Goal: Communication & Community: Answer question/provide support

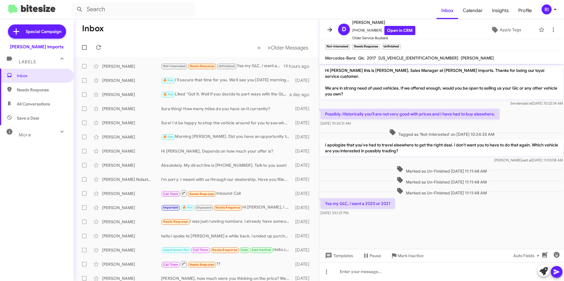
click at [328, 28] on icon at bounding box center [329, 29] width 7 height 7
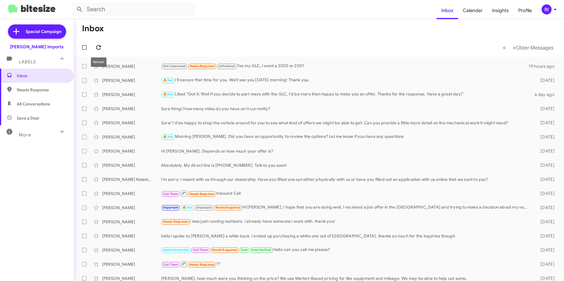
click at [101, 48] on icon at bounding box center [98, 47] width 7 height 7
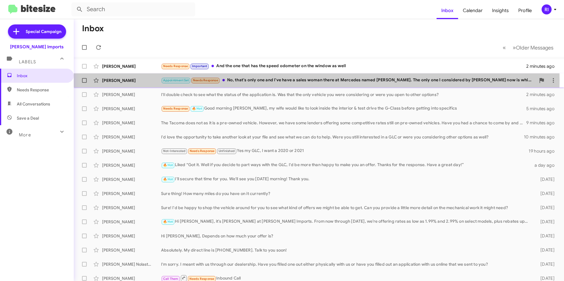
click at [242, 80] on div "Appointment Set Needs Response No, that's only one and I've have a sales woman …" at bounding box center [348, 80] width 374 height 7
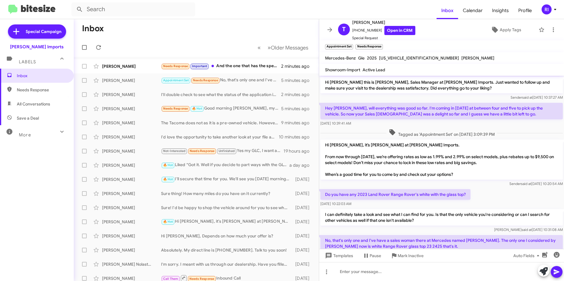
scroll to position [21, 0]
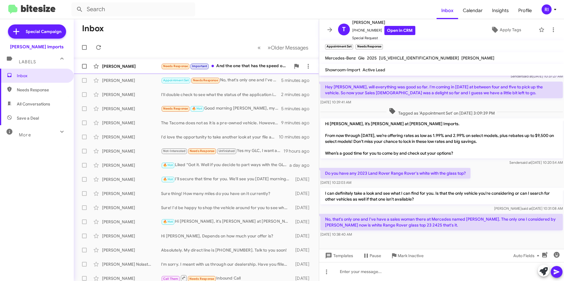
click at [225, 69] on div "Needs Response Important And the one that has the speed odometer on the window …" at bounding box center [225, 66] width 129 height 7
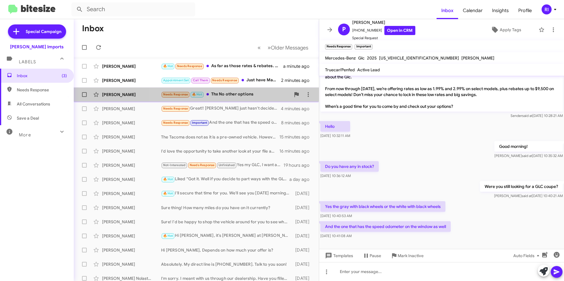
click at [234, 93] on div "Needs Response 🔥 Hot Thx No other options" at bounding box center [225, 94] width 129 height 7
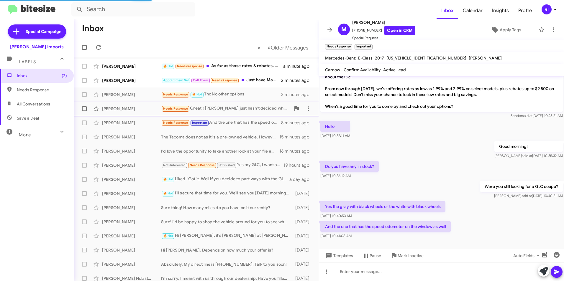
scroll to position [3, 0]
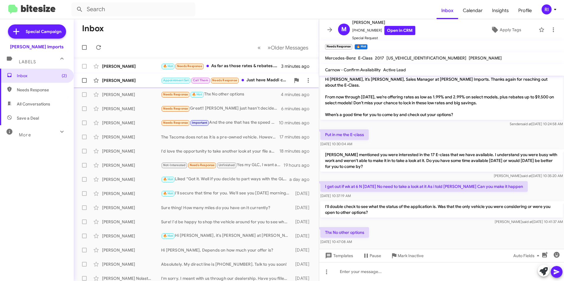
click at [261, 79] on div "Appointment Set Call Them Needs Response Just have Maddi call Me" at bounding box center [225, 80] width 129 height 7
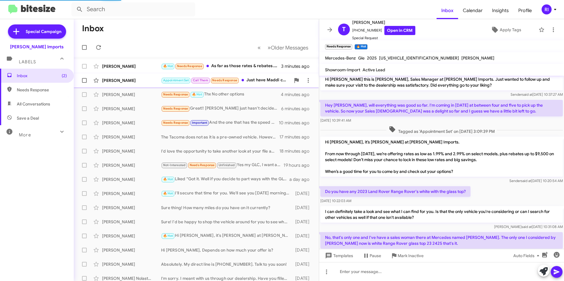
scroll to position [76, 0]
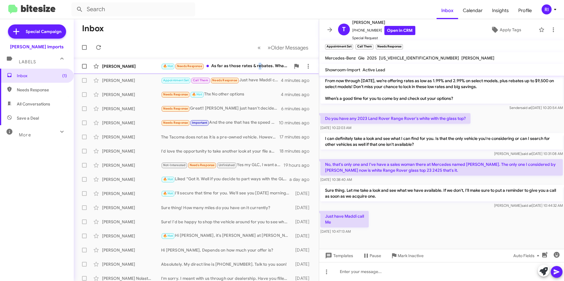
click at [260, 68] on div "🔥 Hot Needs Response As far as those rates & rebates. What offers do you have f…" at bounding box center [225, 66] width 129 height 7
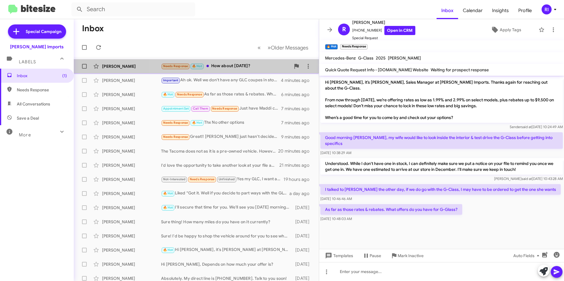
click at [231, 66] on div "Needs Response 🔥 Hot How about [DATE]?" at bounding box center [225, 66] width 129 height 7
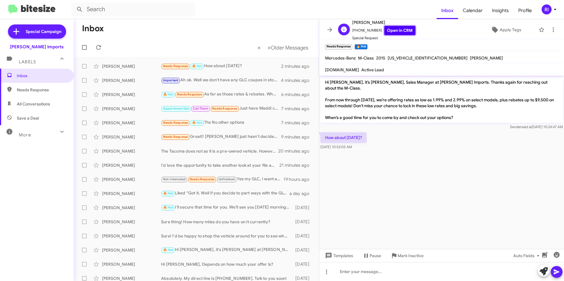
click at [398, 29] on link "Open in CRM" at bounding box center [399, 30] width 31 height 9
click at [97, 42] on button at bounding box center [99, 48] width 12 height 12
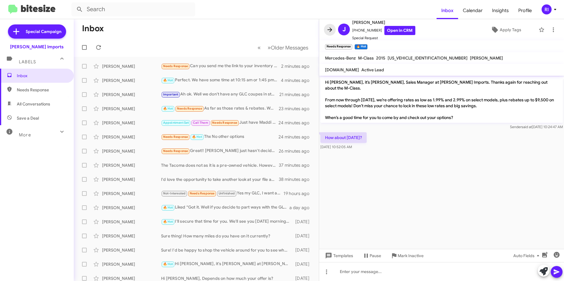
click at [331, 31] on icon at bounding box center [329, 29] width 5 height 4
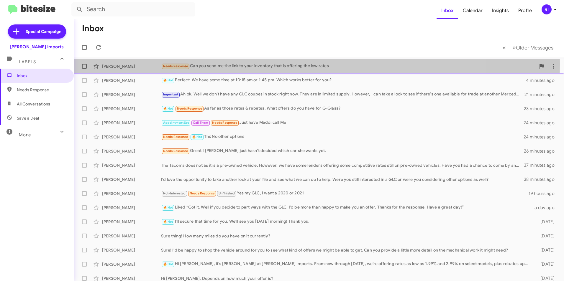
click at [260, 64] on div "Needs Response Can you send me the link to your inventory that is offering the …" at bounding box center [348, 66] width 374 height 7
